Goal: Check status: Check status

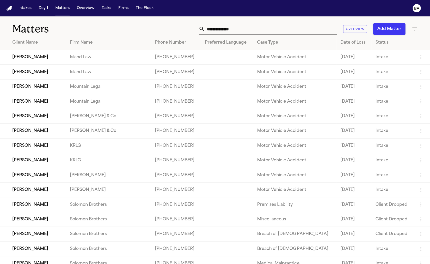
click at [60, 56] on td "[PERSON_NAME]" at bounding box center [33, 57] width 66 height 15
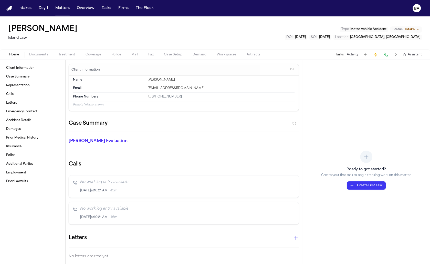
click at [89, 48] on div "[PERSON_NAME] Island Law Type : Motor Vehicle Accident Status: Intake DOL : [DA…" at bounding box center [215, 32] width 430 height 33
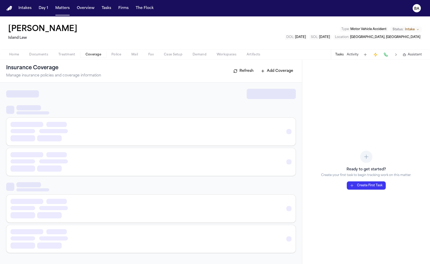
click at [90, 53] on span "Coverage" at bounding box center [94, 55] width 16 height 4
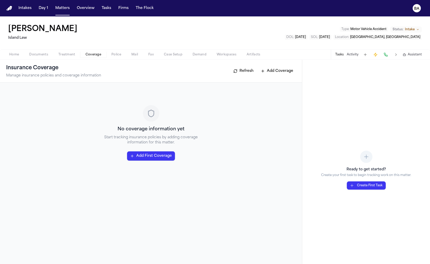
click at [109, 55] on button "Police" at bounding box center [116, 54] width 20 height 6
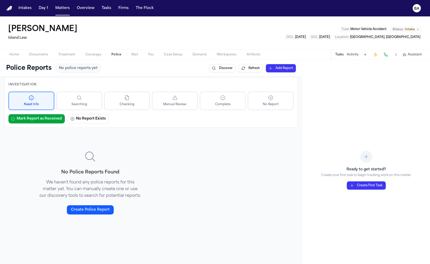
click at [64, 55] on span "Treatment" at bounding box center [66, 55] width 17 height 4
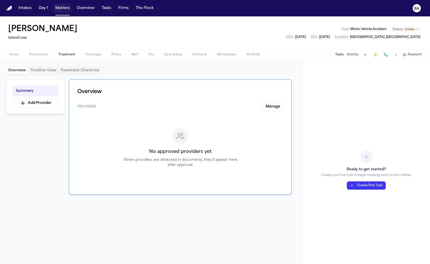
click at [59, 7] on button "Matters" at bounding box center [62, 8] width 18 height 9
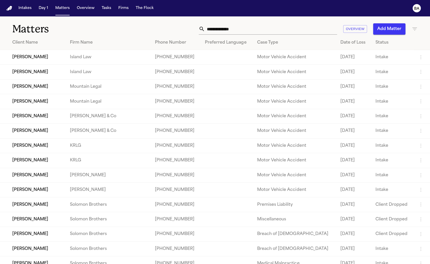
scroll to position [107, 0]
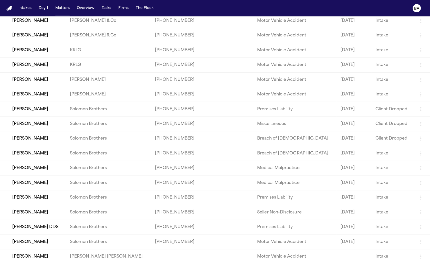
click at [28, 178] on td "[PERSON_NAME]" at bounding box center [33, 182] width 66 height 15
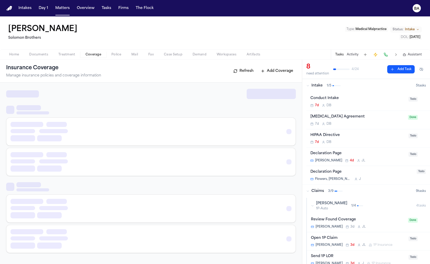
click at [99, 53] on span "Coverage" at bounding box center [94, 55] width 16 height 4
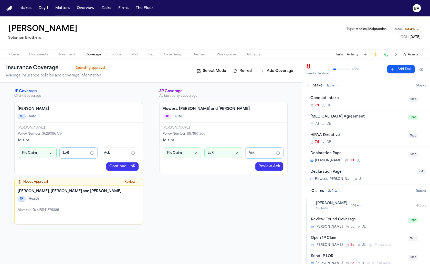
click at [122, 166] on link "Continue: LoR" at bounding box center [122, 166] width 32 height 8
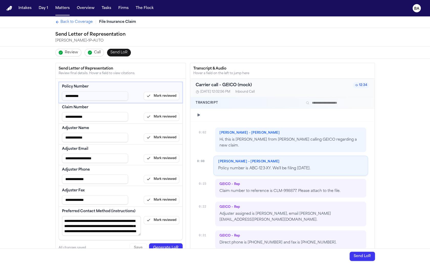
click at [81, 50] on div "Review Call Send LoR" at bounding box center [215, 53] width 328 height 12
click at [72, 54] on span "Review" at bounding box center [71, 52] width 13 height 5
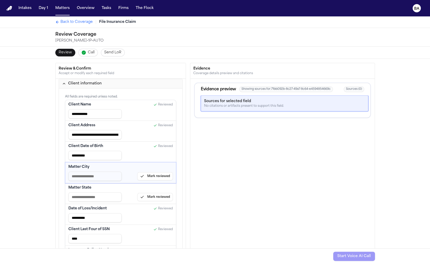
type input "**********"
click at [80, 24] on span "Back to Coverage" at bounding box center [76, 21] width 32 height 5
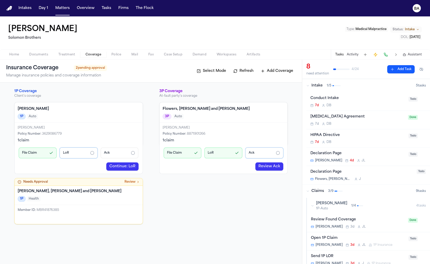
click at [424, 11] on nav "Intakes Day 1 Matters Overview Tasks Firms The Flock BA" at bounding box center [215, 8] width 430 height 16
click at [416, 10] on text "BA" at bounding box center [416, 9] width 5 height 4
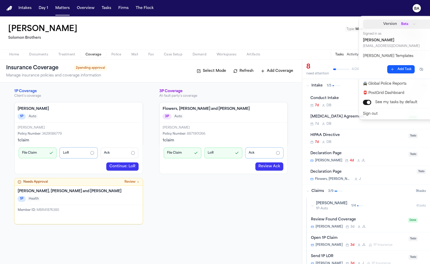
click at [399, 24] on span "Beta" at bounding box center [404, 24] width 11 height 5
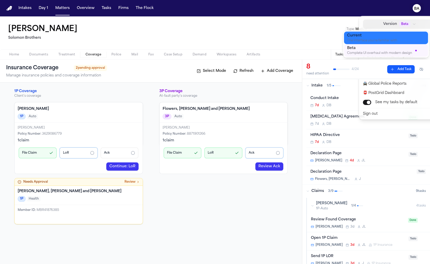
click at [381, 42] on div "The interface you're familiar with" at bounding box center [382, 41] width 70 height 4
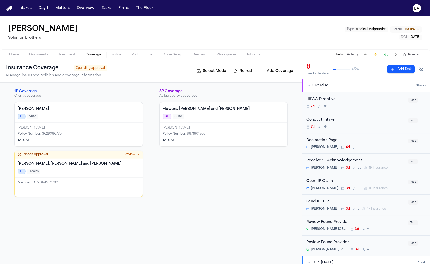
click at [415, 7] on text "BA" at bounding box center [416, 9] width 5 height 4
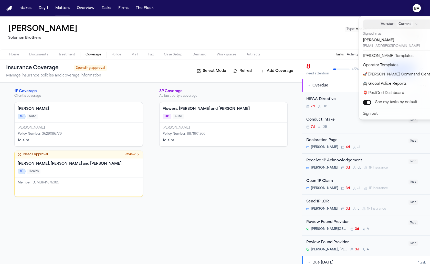
click at [396, 26] on span "Current" at bounding box center [404, 24] width 16 height 5
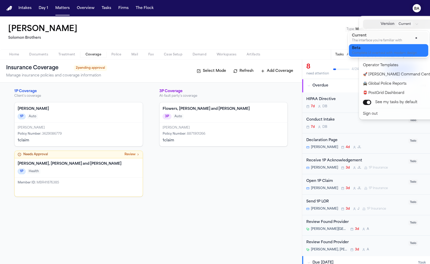
click at [373, 52] on div "Complete UI overhaul with modern design" at bounding box center [384, 53] width 65 height 4
